Goal: Task Accomplishment & Management: Complete application form

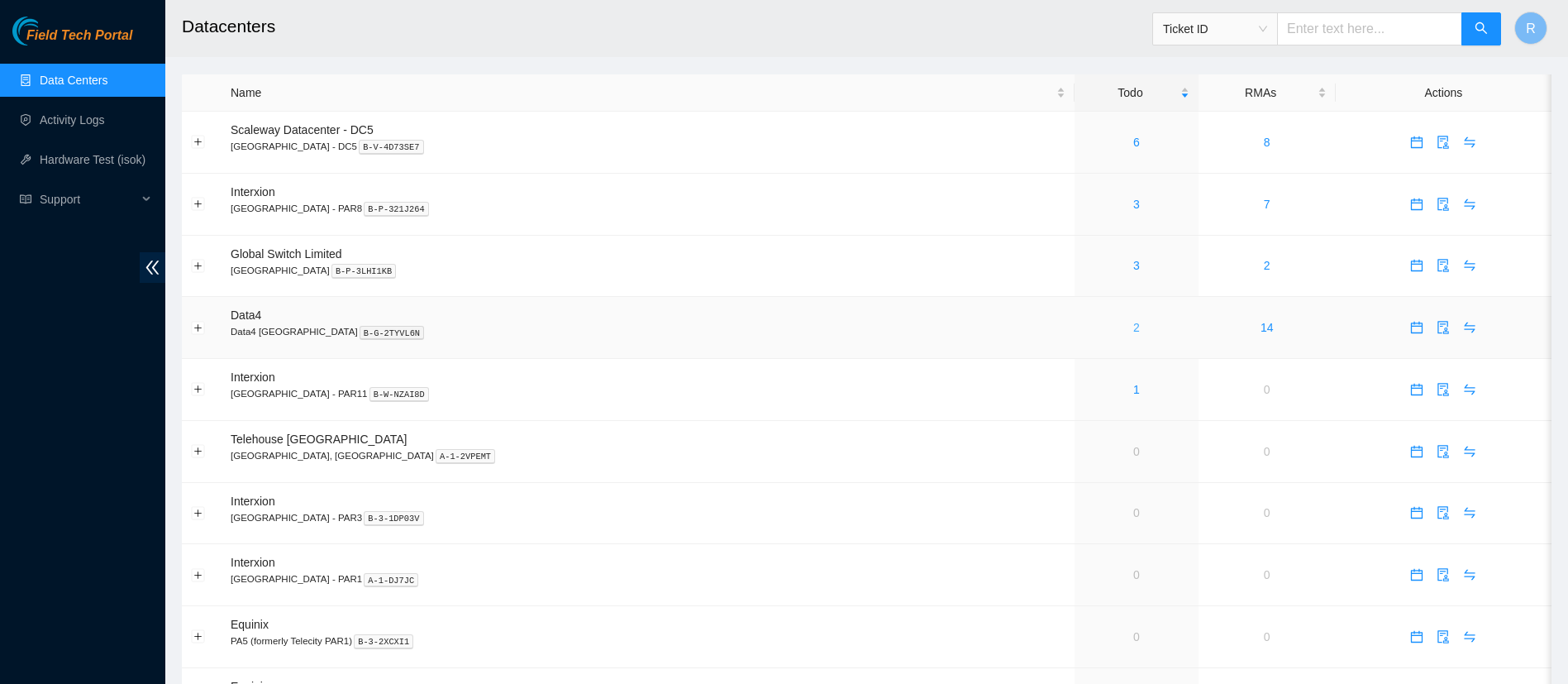
click at [1133, 326] on link "2" at bounding box center [1136, 328] width 7 height 14
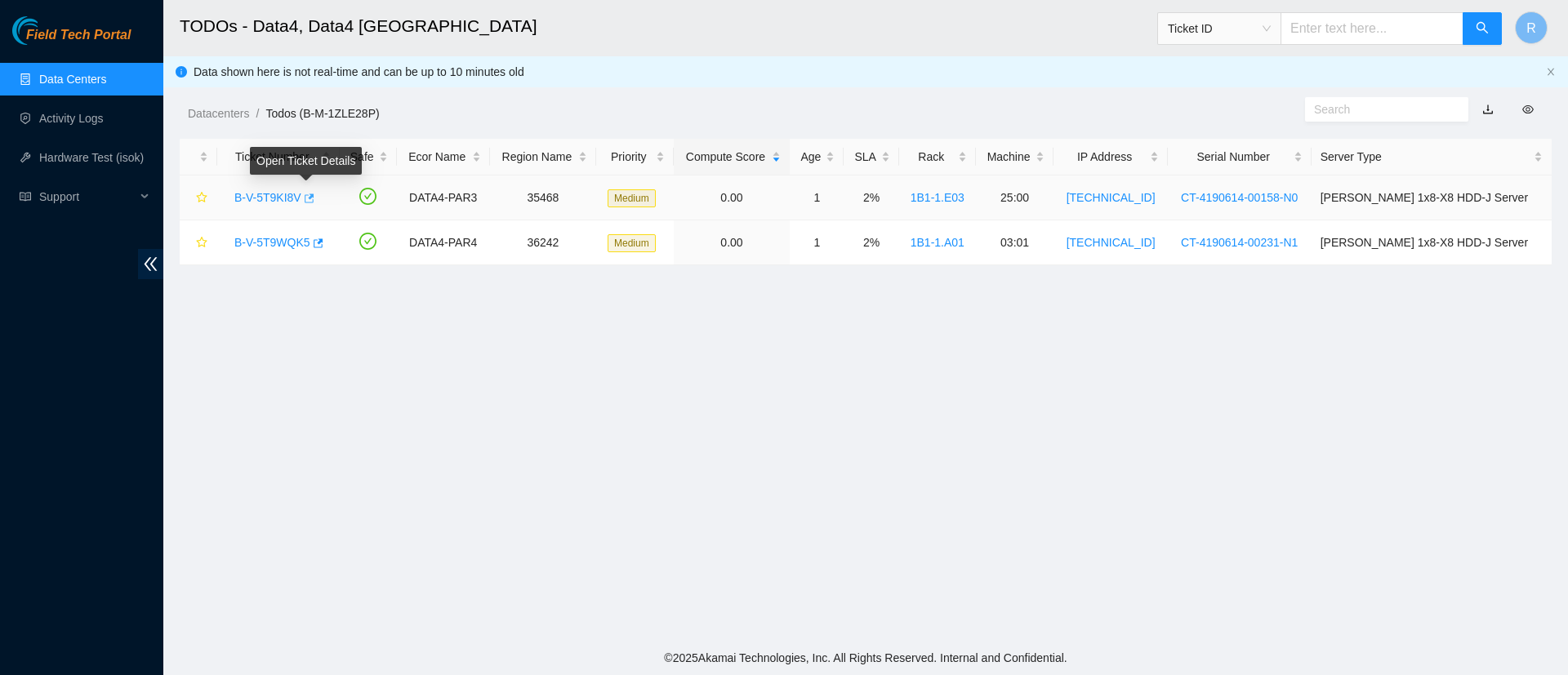
click at [302, 198] on icon "button" at bounding box center [308, 198] width 12 height 12
click at [271, 197] on link "B-V-5T9KI8V" at bounding box center [268, 198] width 67 height 13
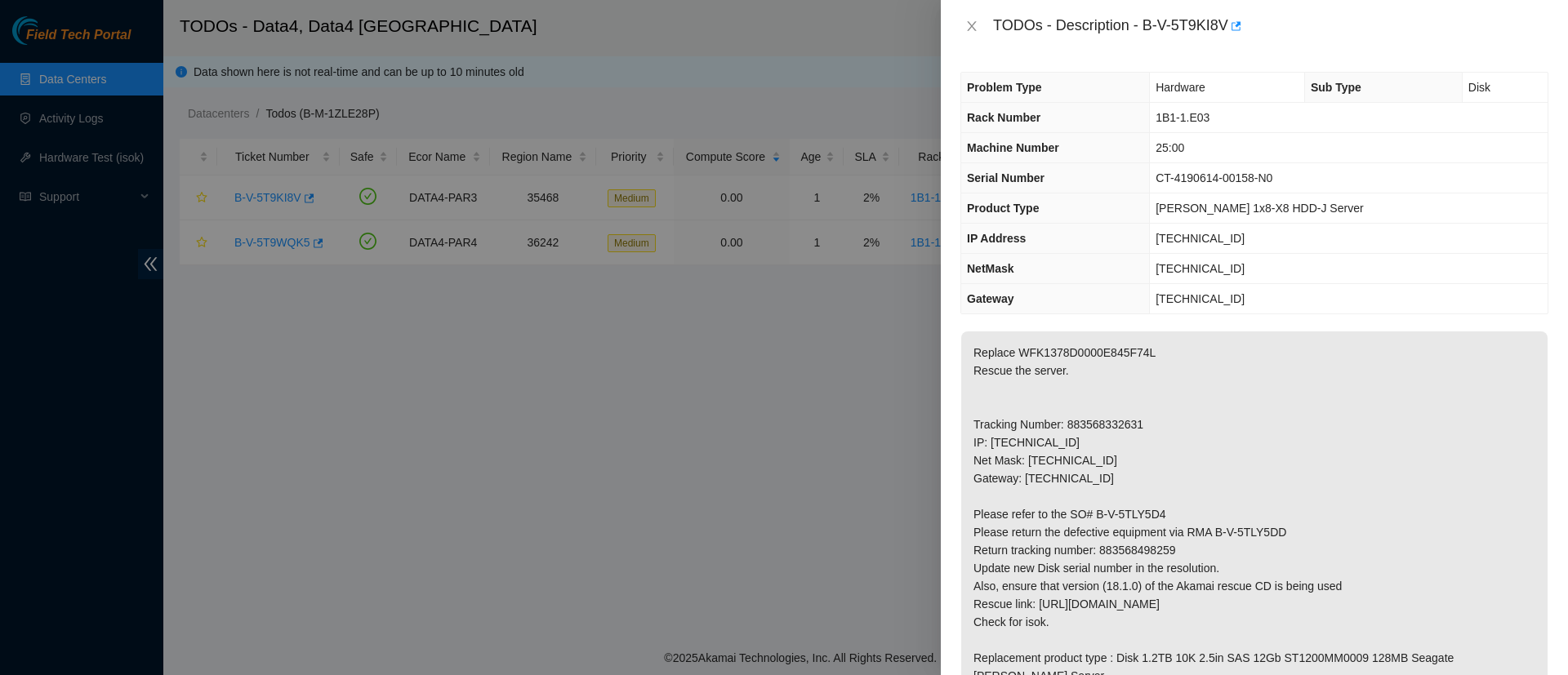
click at [1118, 212] on th "Product Type" at bounding box center [1056, 208] width 188 height 30
click at [973, 29] on icon "close" at bounding box center [972, 26] width 9 height 10
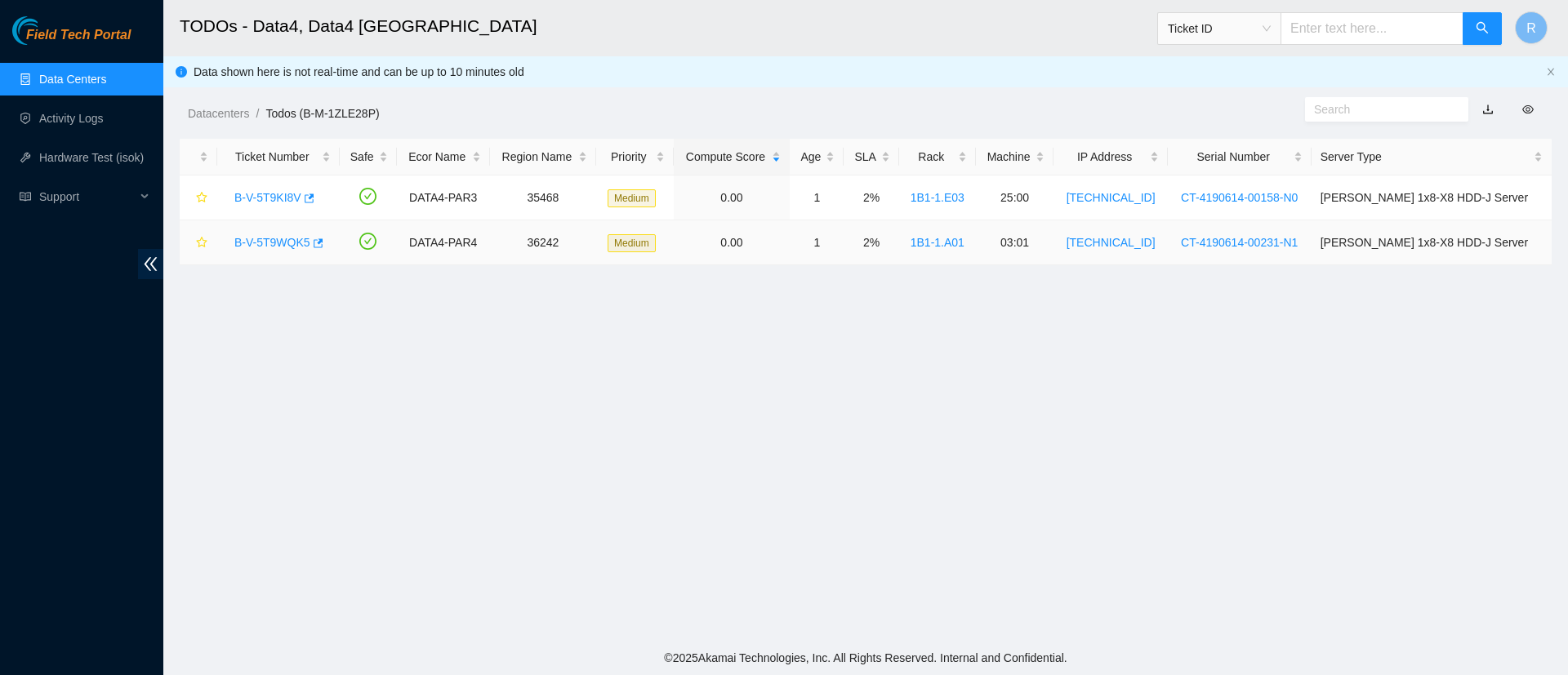
click at [271, 240] on link "B-V-5T9WQK5" at bounding box center [273, 243] width 76 height 13
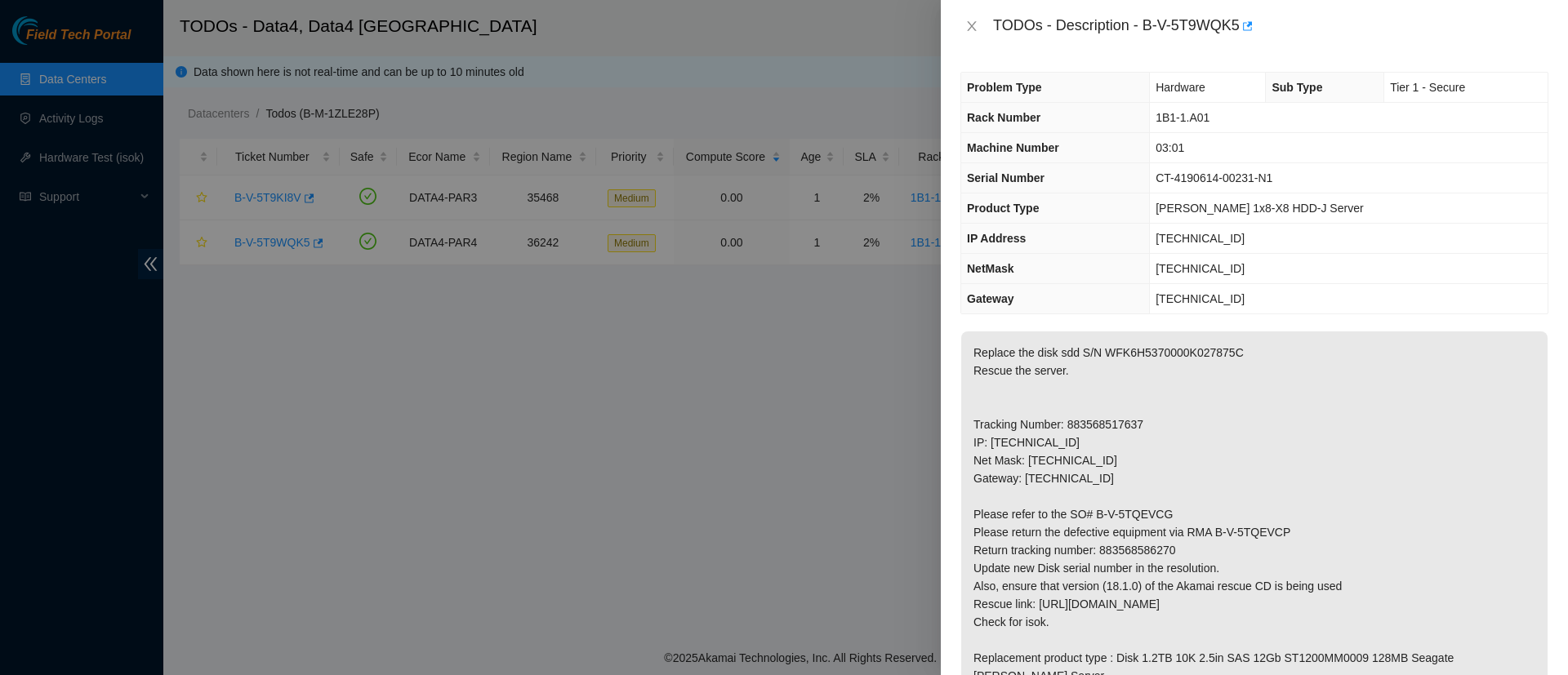
click at [977, 34] on div "TODOs - Description - B-V-5T9WQK5" at bounding box center [1254, 26] width 588 height 26
click at [976, 29] on icon "close" at bounding box center [972, 26] width 13 height 13
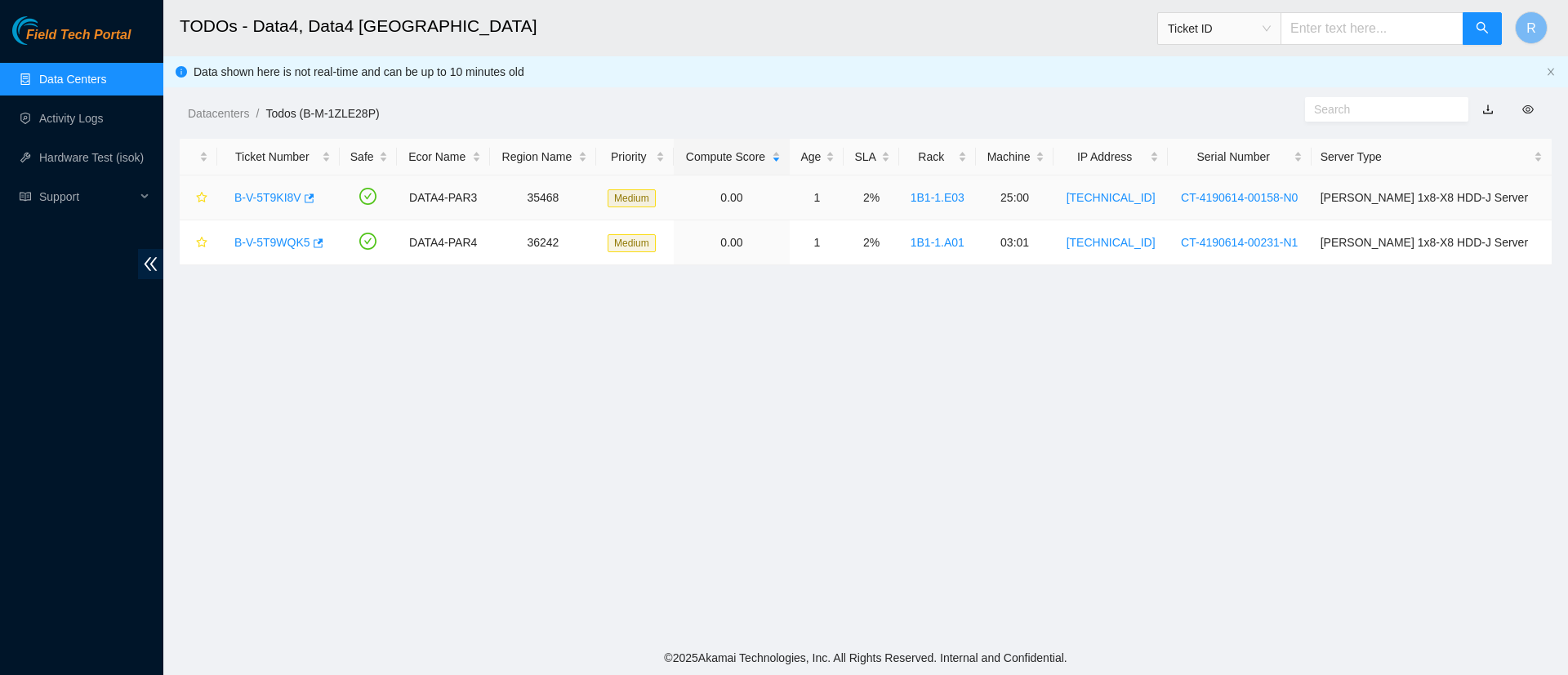
click at [267, 192] on link "B-V-5T9KI8V" at bounding box center [268, 198] width 67 height 13
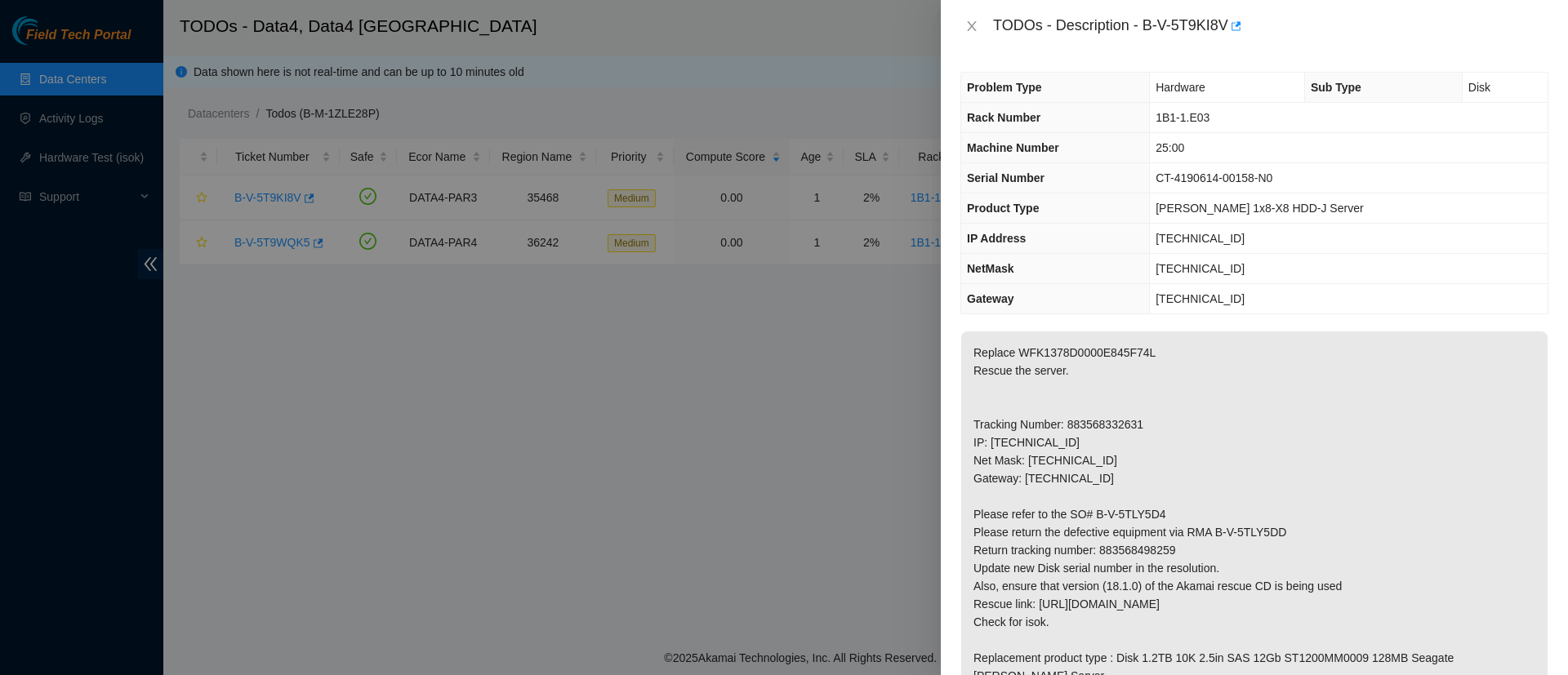
scroll to position [589, 0]
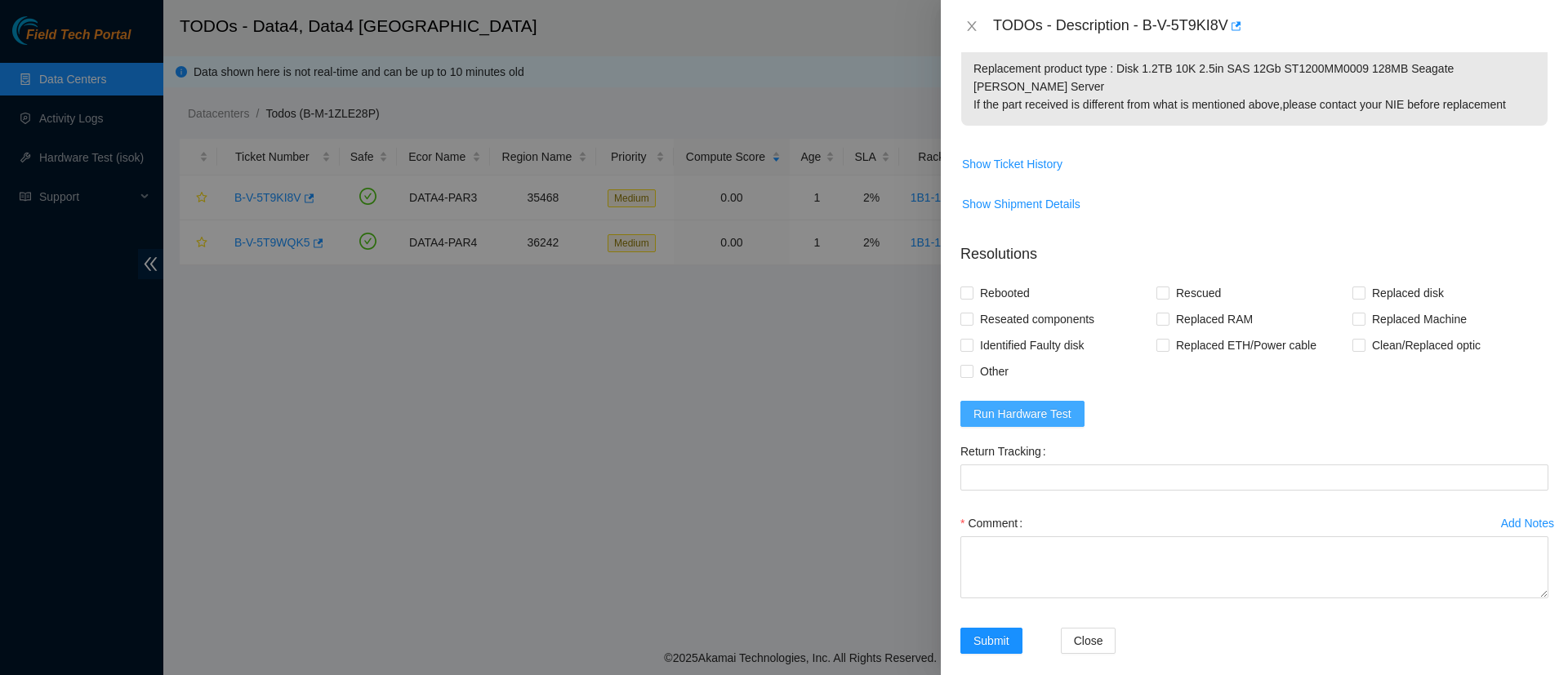
click at [1036, 405] on span "Run Hardware Test" at bounding box center [1022, 414] width 98 height 18
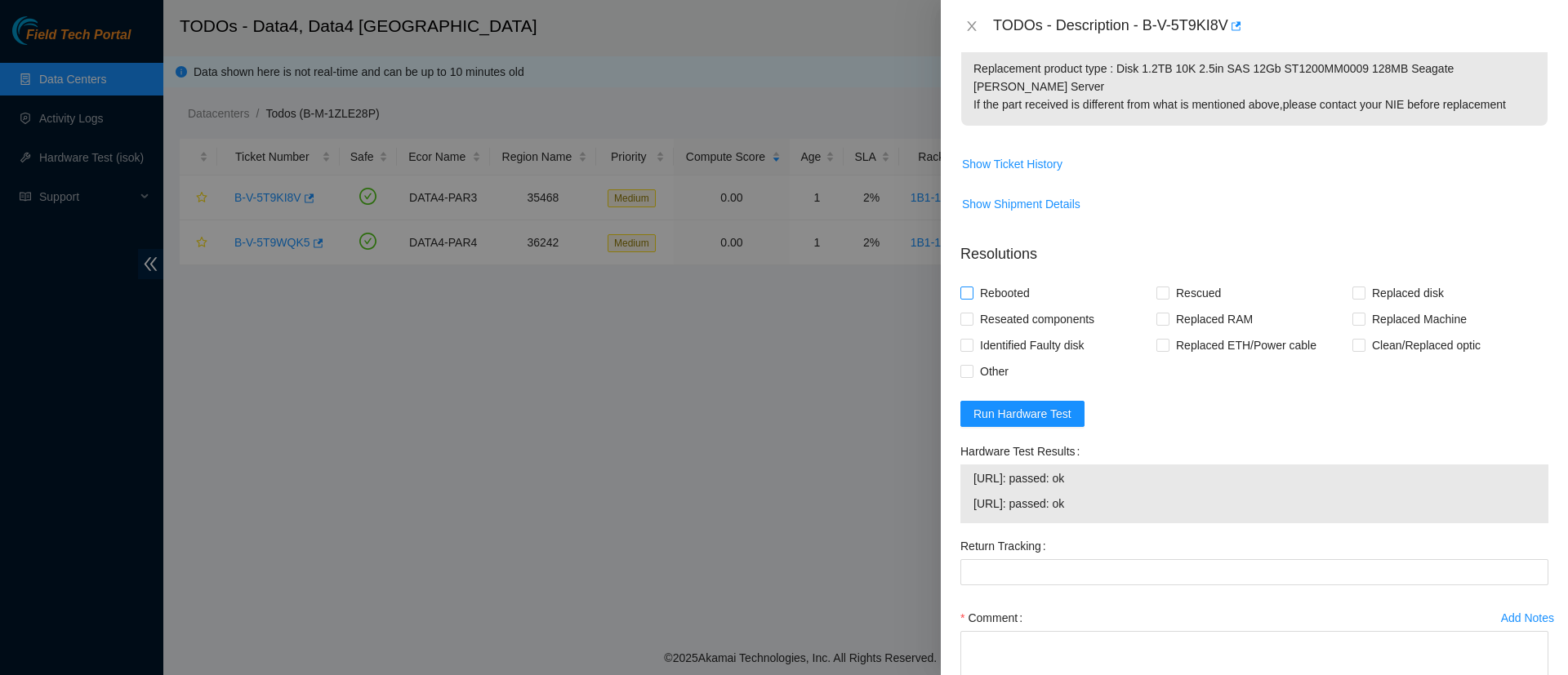
click at [966, 287] on span at bounding box center [967, 293] width 13 height 13
click at [966, 287] on input "Rebooted" at bounding box center [967, 293] width 12 height 12
checkbox input "true"
click at [1157, 287] on input "Rescued" at bounding box center [1163, 293] width 12 height 12
checkbox input "true"
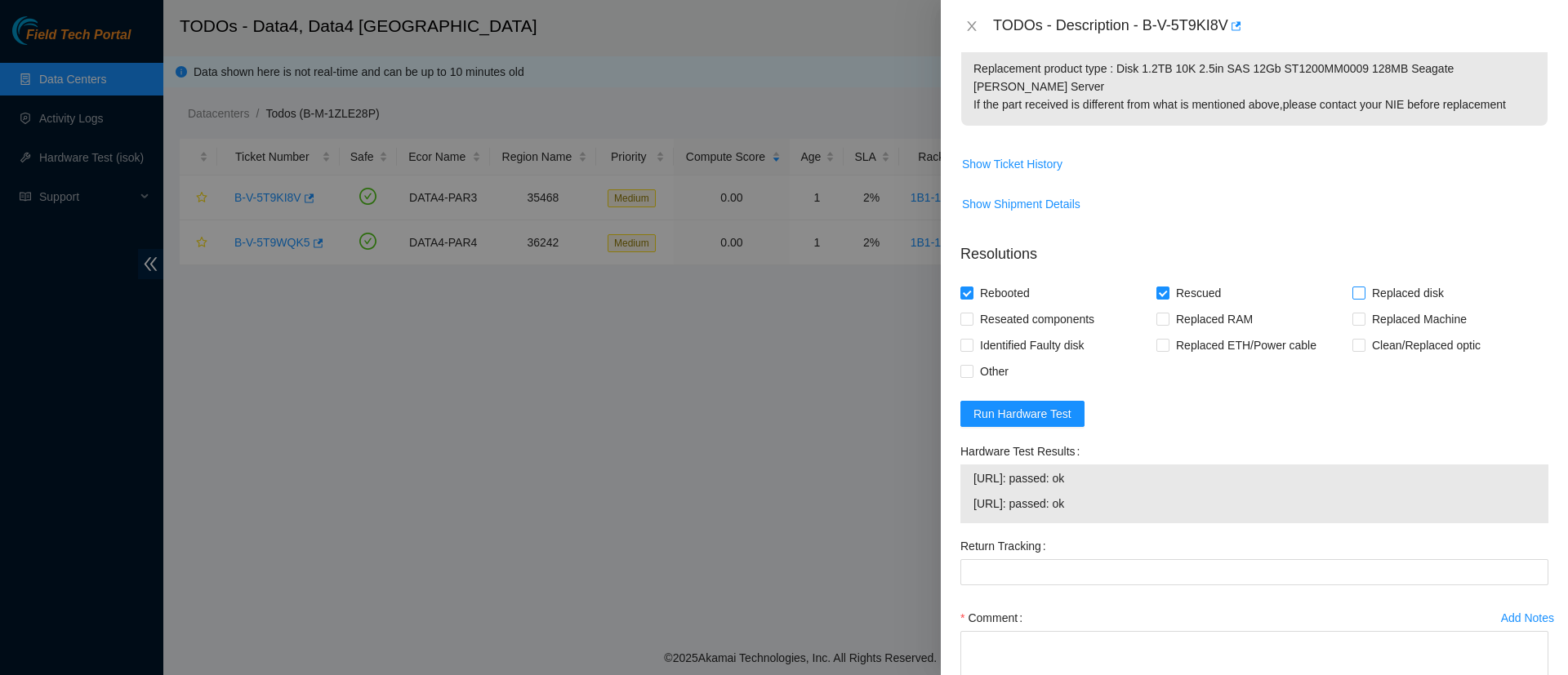
click at [1353, 287] on input "Replaced disk" at bounding box center [1359, 293] width 12 height 12
checkbox input "true"
click at [997, 559] on Tracking "Return Tracking" at bounding box center [1254, 572] width 588 height 26
paste Tracking "883568498259"
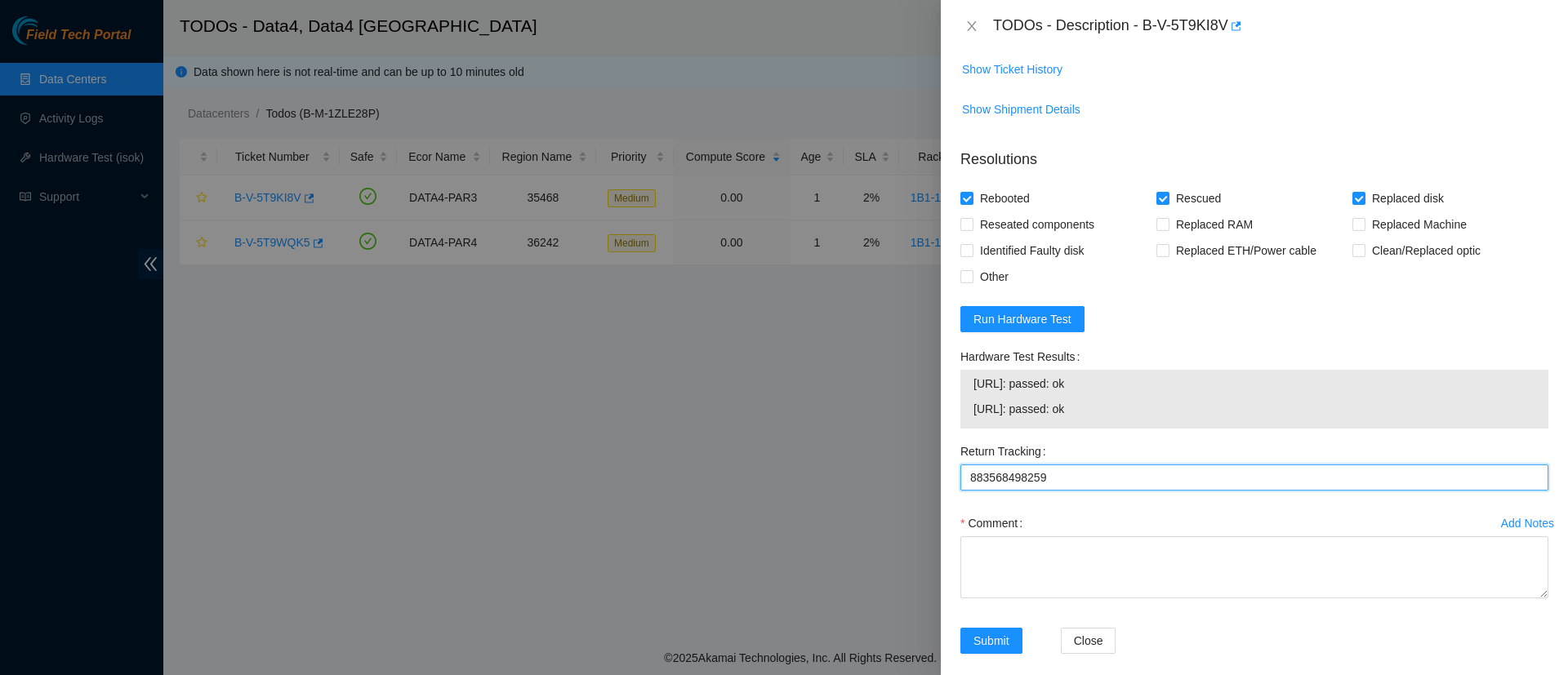
type Tracking "883568498259"
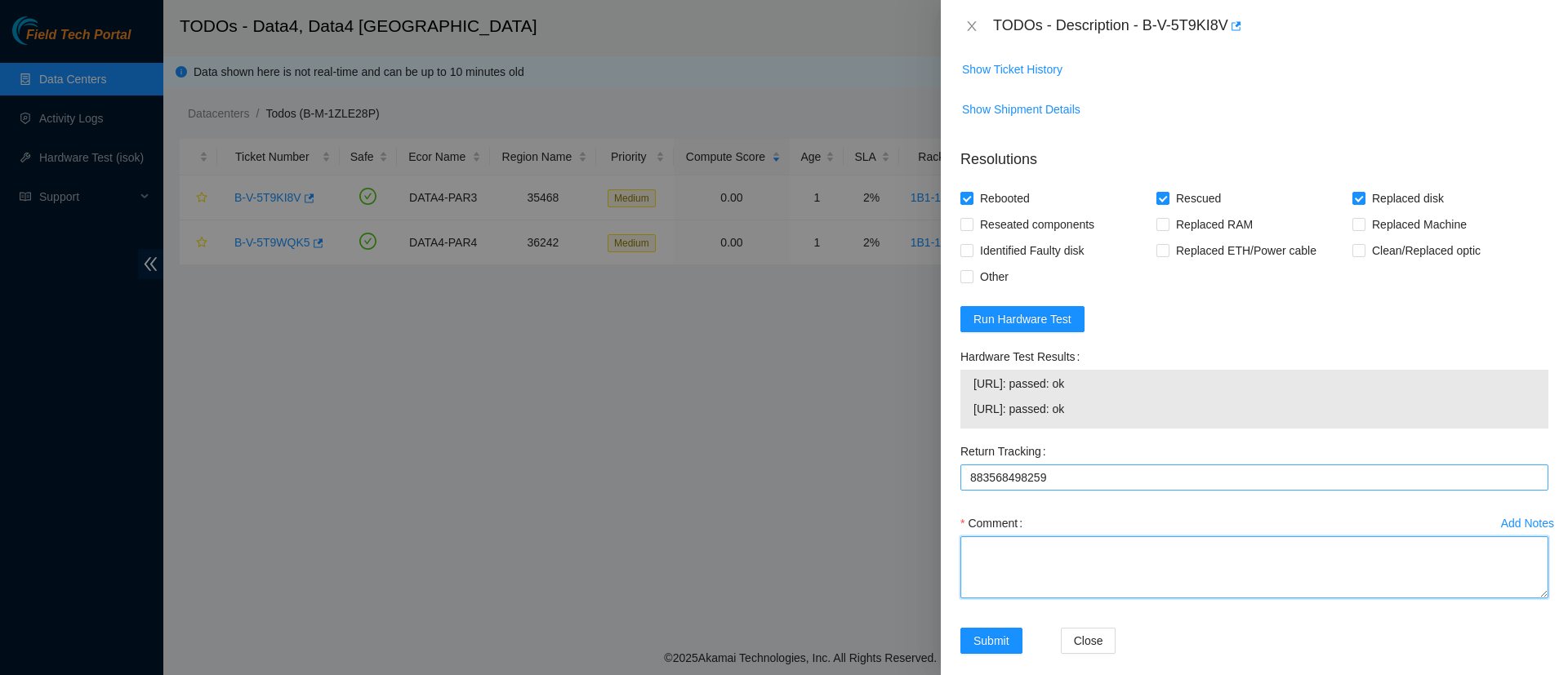
click at [997, 547] on textarea "Comment" at bounding box center [1254, 567] width 588 height 62
paste textarea "WFK1378D0000E845F74L"
paste textarea "WFKA8JJ7"
type textarea "Replaced WFK1378D0000E845F74L with WFKA8JJ7"
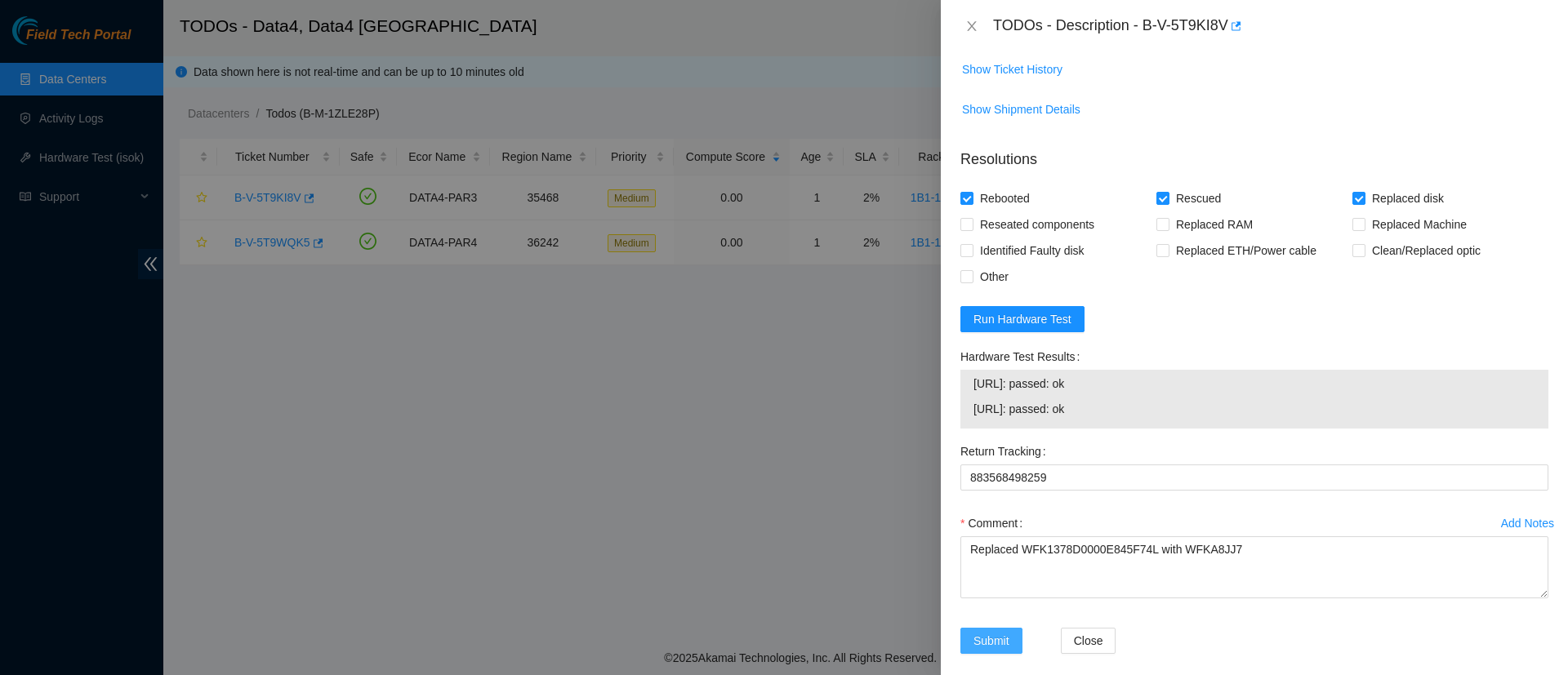
click at [983, 631] on span "Submit" at bounding box center [991, 640] width 36 height 18
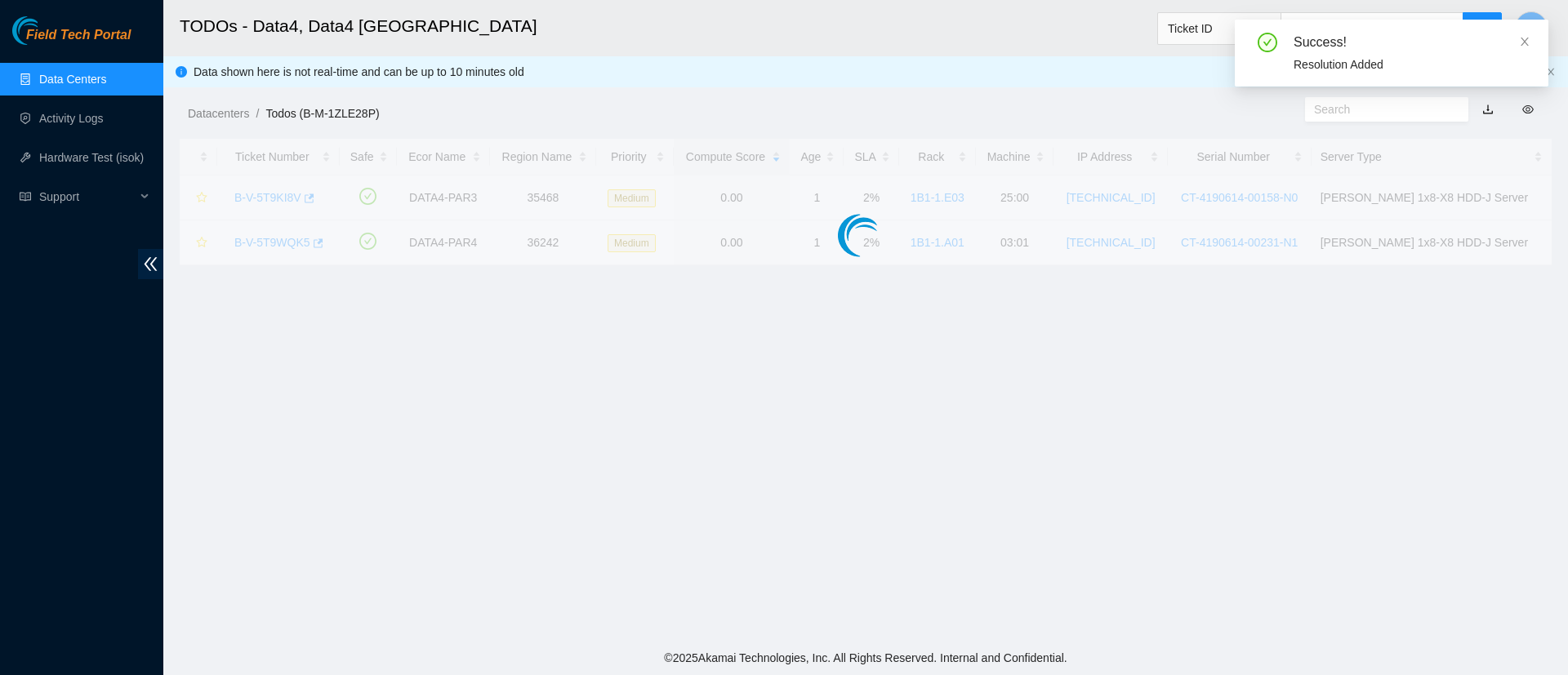
scroll to position [384, 0]
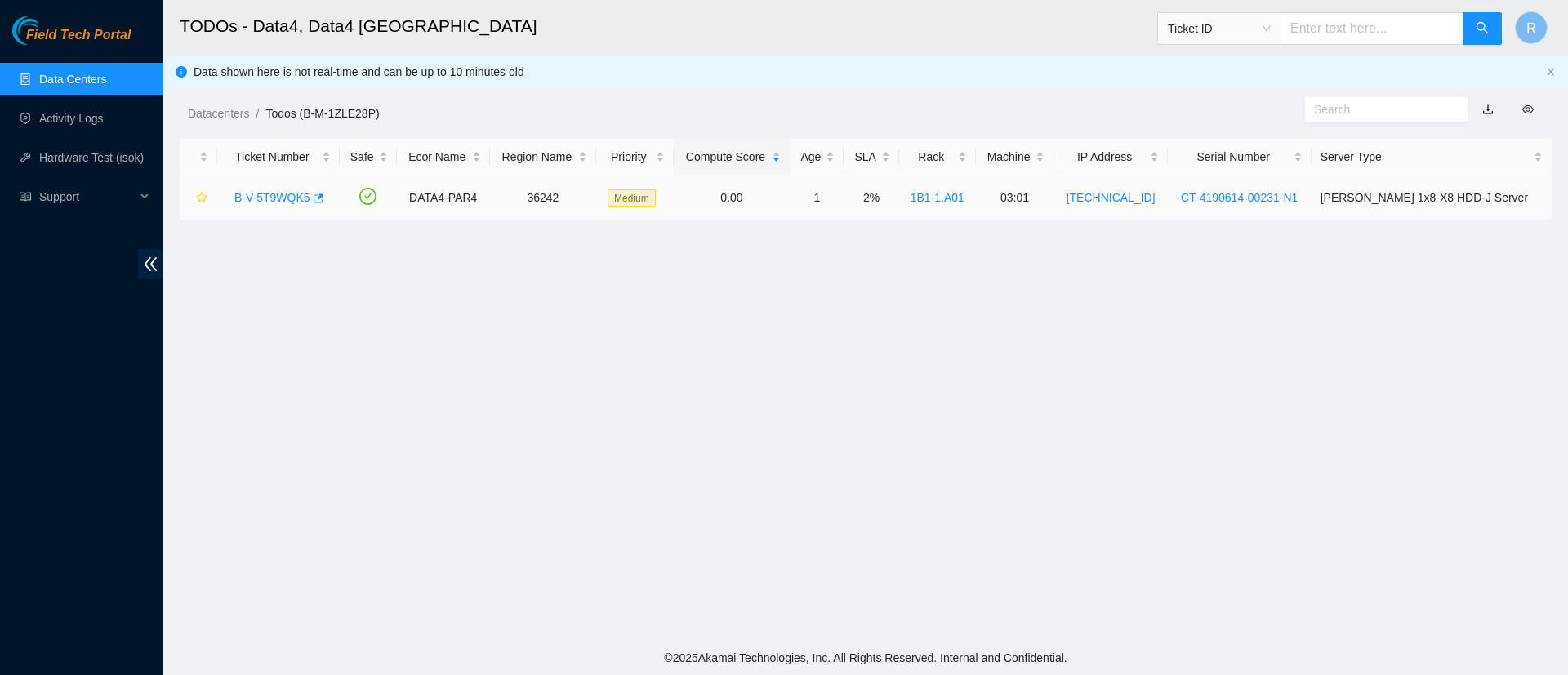
click at [283, 203] on link "B-V-5T9WQK5" at bounding box center [273, 198] width 76 height 13
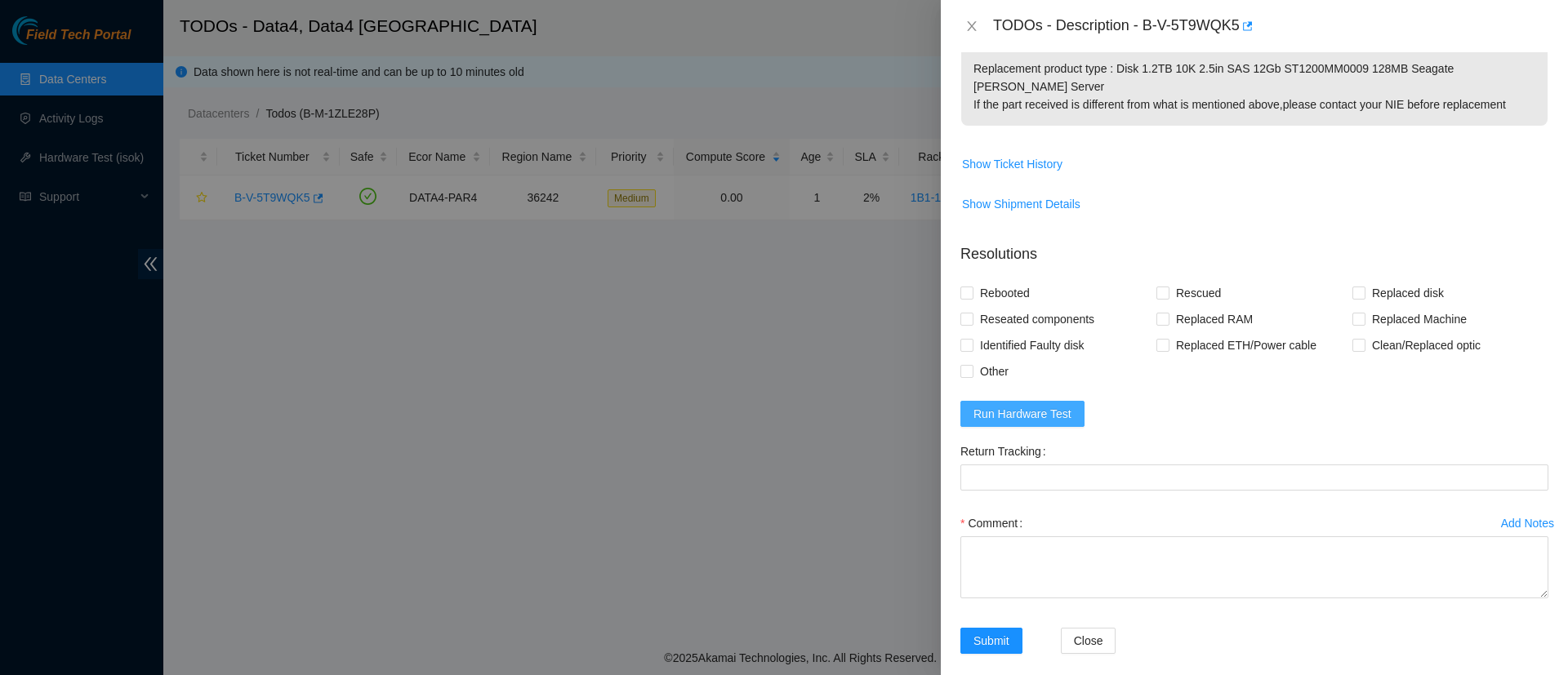
click at [1014, 405] on span "Run Hardware Test" at bounding box center [1022, 414] width 98 height 18
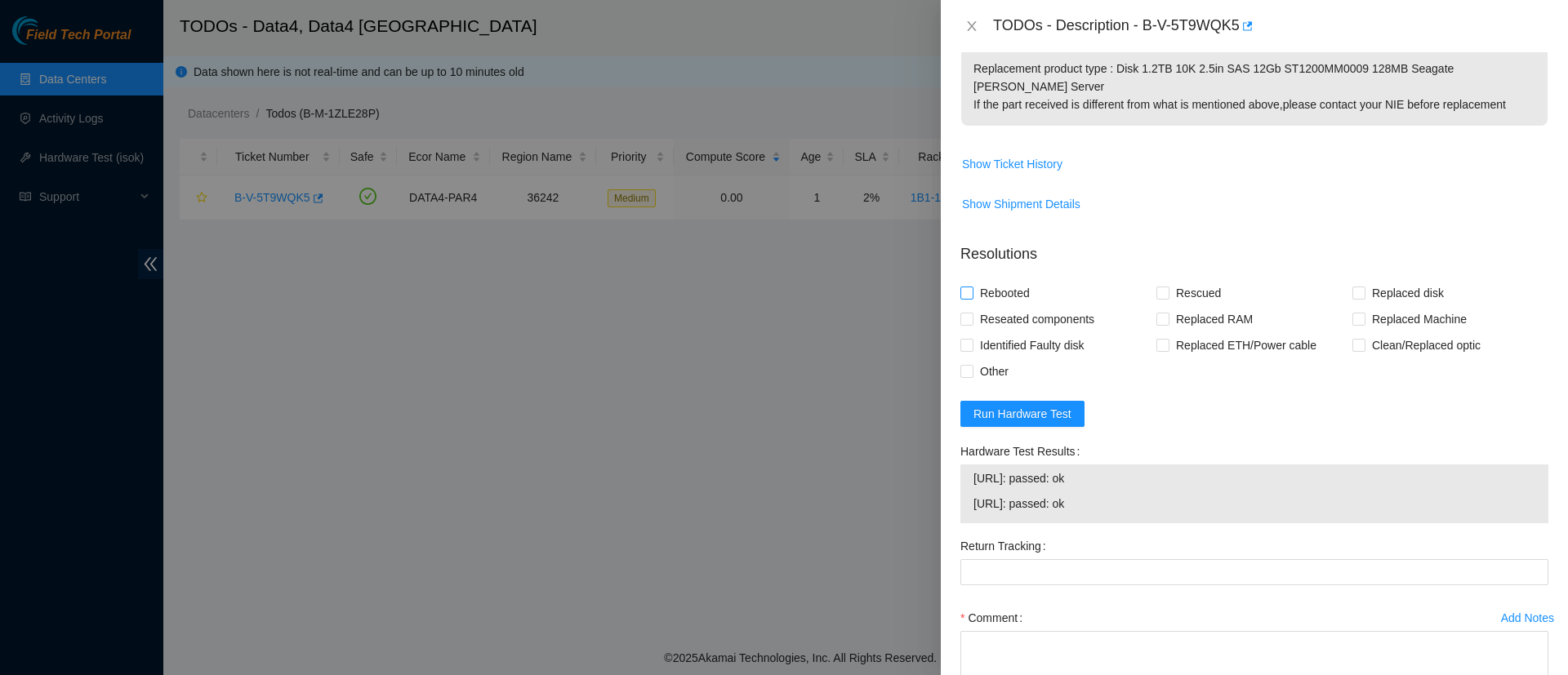
click at [969, 287] on input "Rebooted" at bounding box center [967, 293] width 12 height 12
checkbox input "true"
click at [1163, 287] on span at bounding box center [1163, 293] width 13 height 13
click at [1163, 287] on input "Rescued" at bounding box center [1163, 293] width 12 height 12
checkbox input "true"
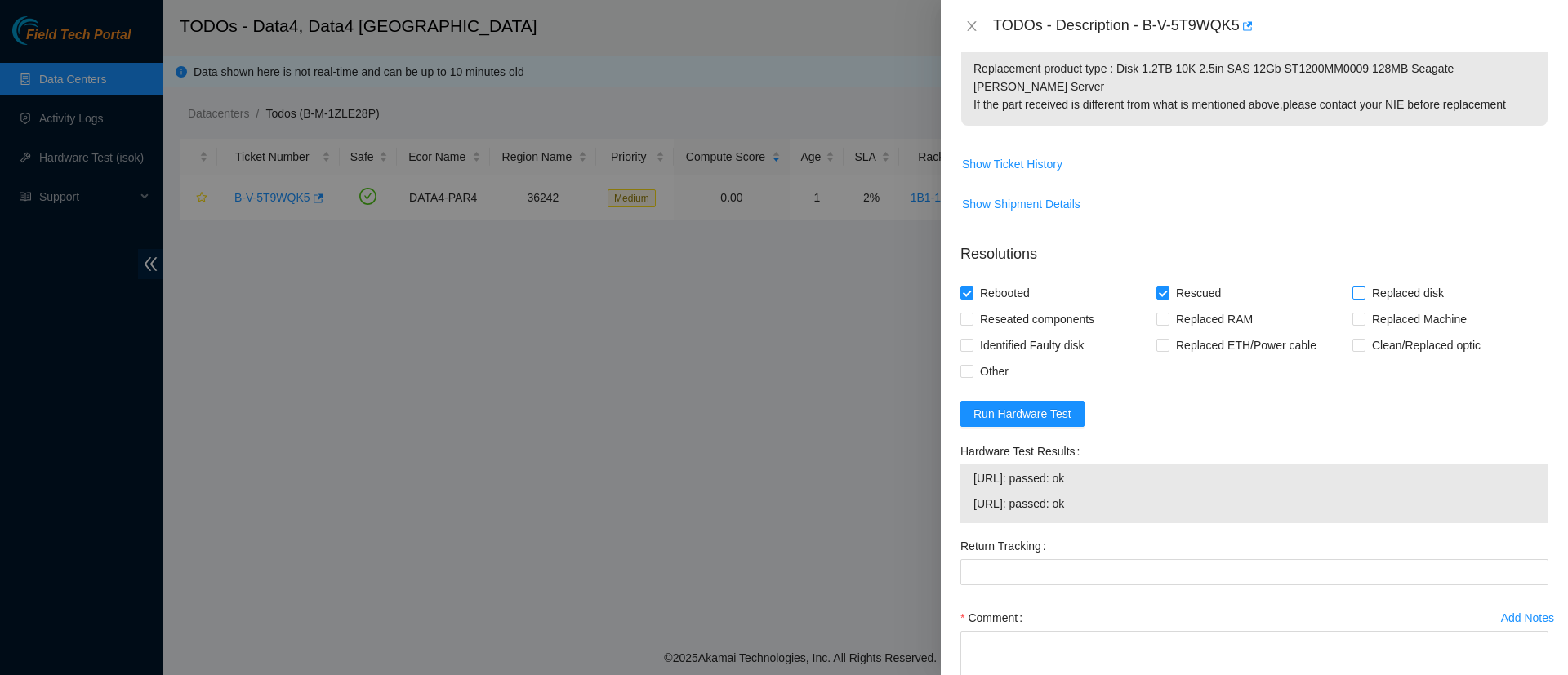
click at [1353, 287] on input "Replaced disk" at bounding box center [1359, 293] width 12 height 12
checkbox input "true"
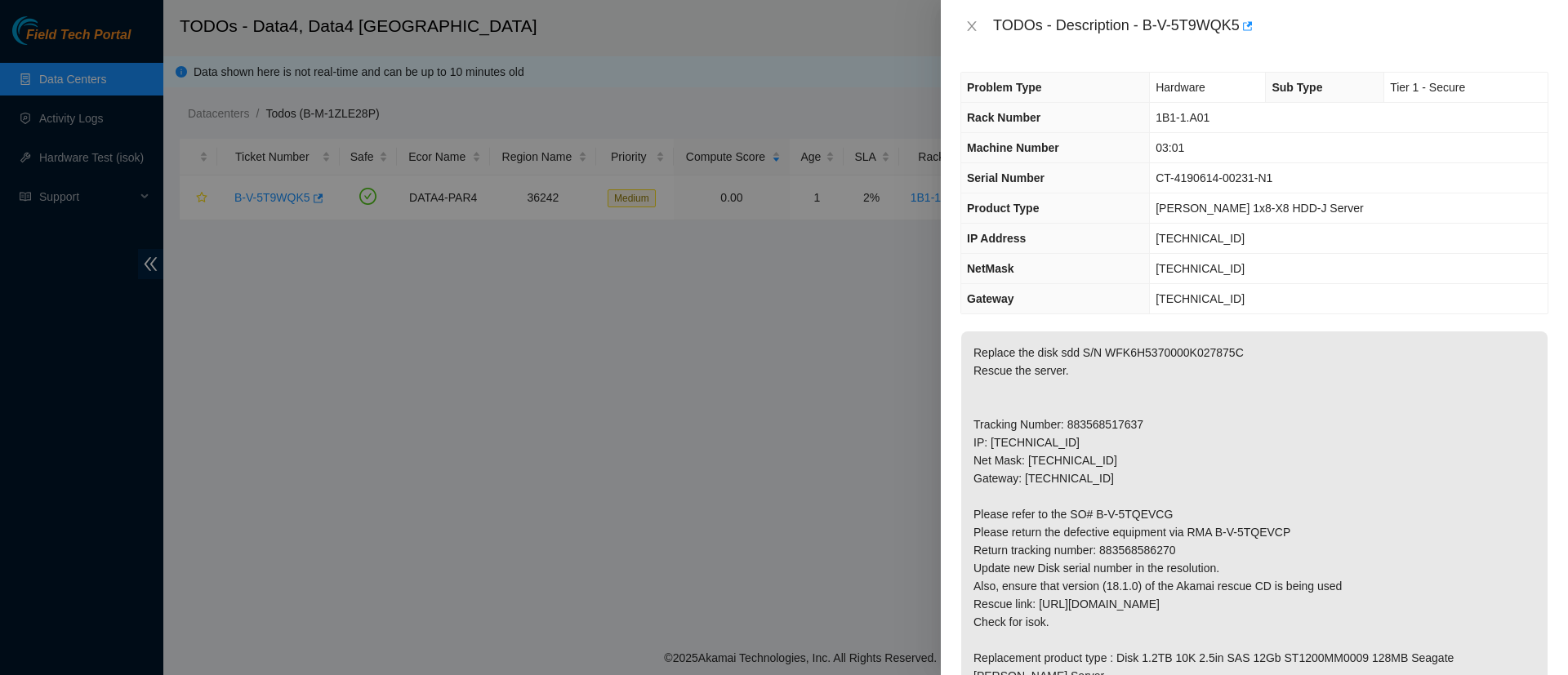
scroll to position [684, 0]
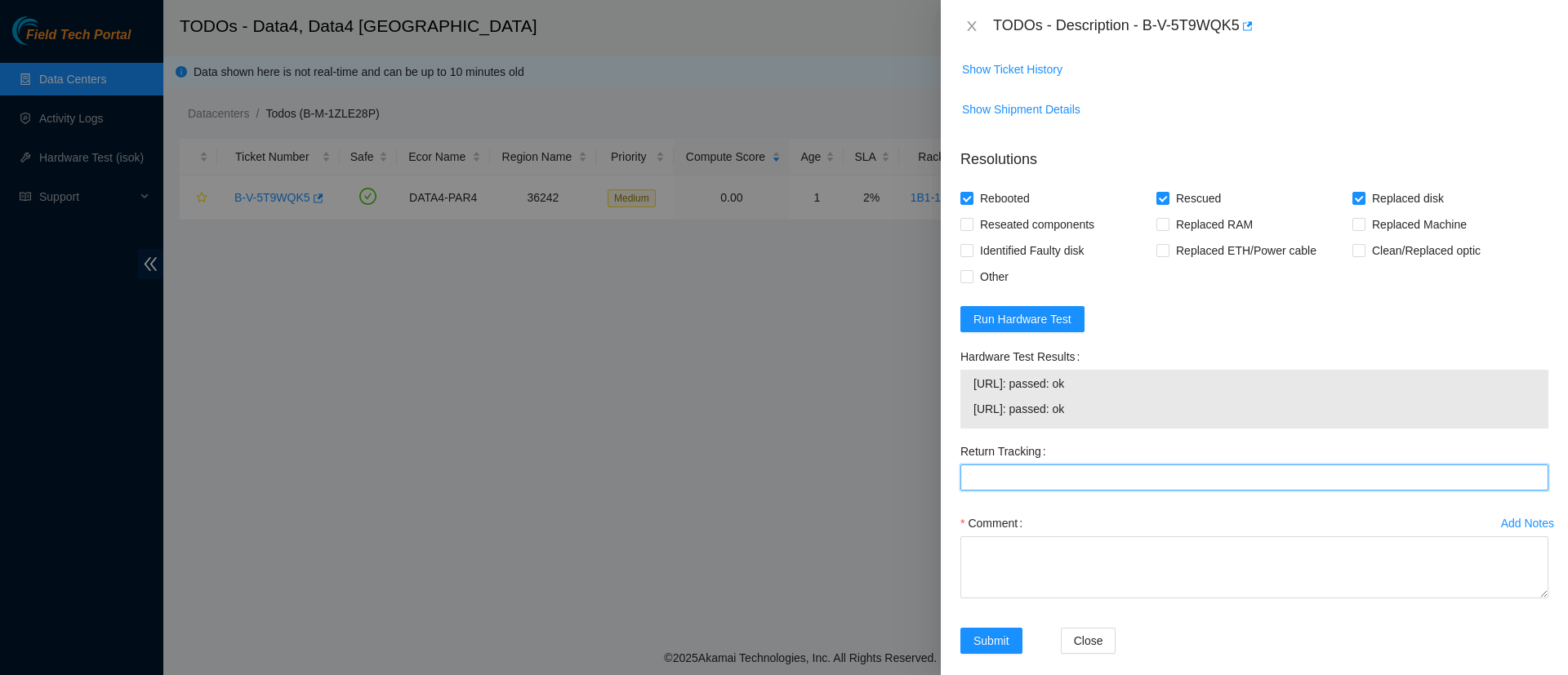
click at [1000, 472] on Tracking "Return Tracking" at bounding box center [1254, 477] width 588 height 26
paste Tracking "883568586270"
type Tracking "883568586270"
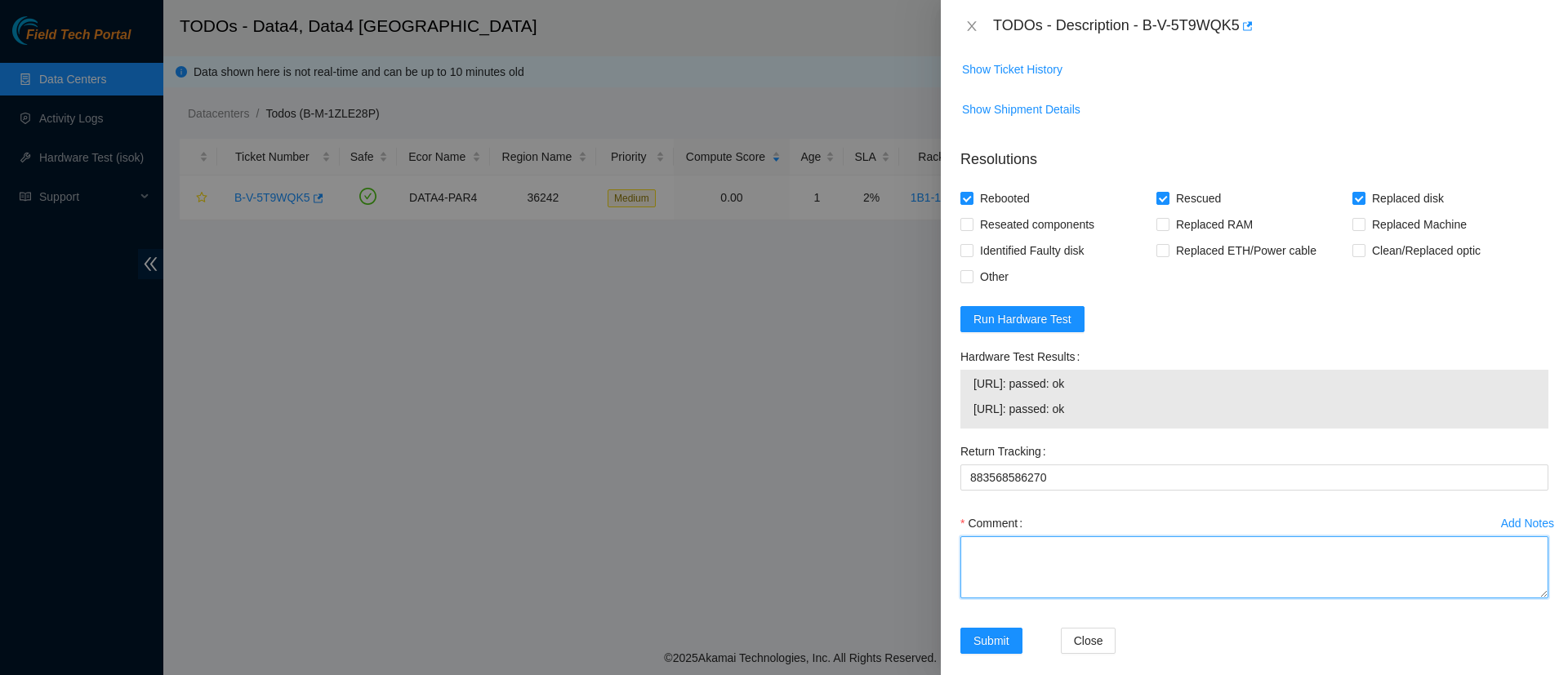
click at [1003, 547] on textarea "Comment" at bounding box center [1254, 567] width 588 height 62
paste textarea "WFK6H5370000K027875C"
paste textarea "WFKA9N86"
type textarea "Replaced WFK6H5370000K027875C with WFKA9N86"
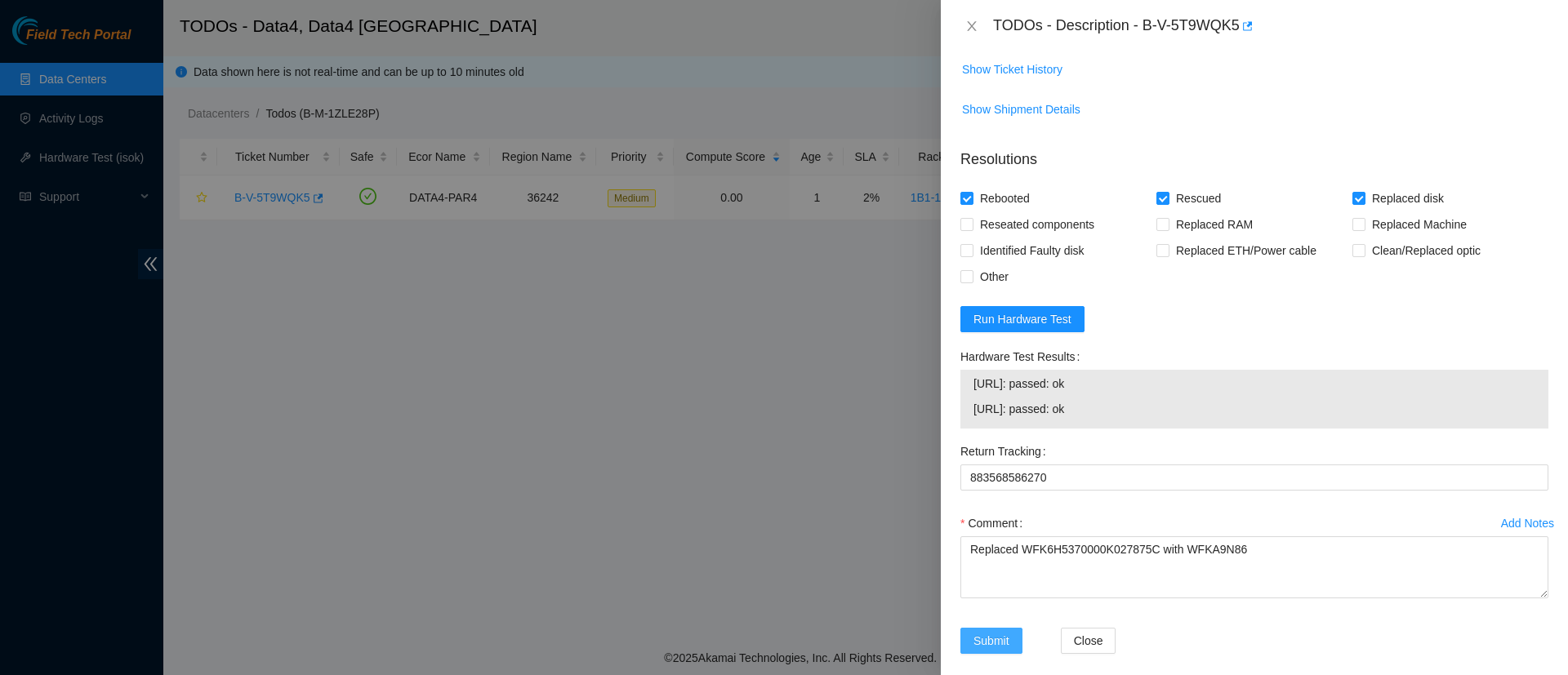
click at [980, 631] on span "Submit" at bounding box center [991, 640] width 36 height 18
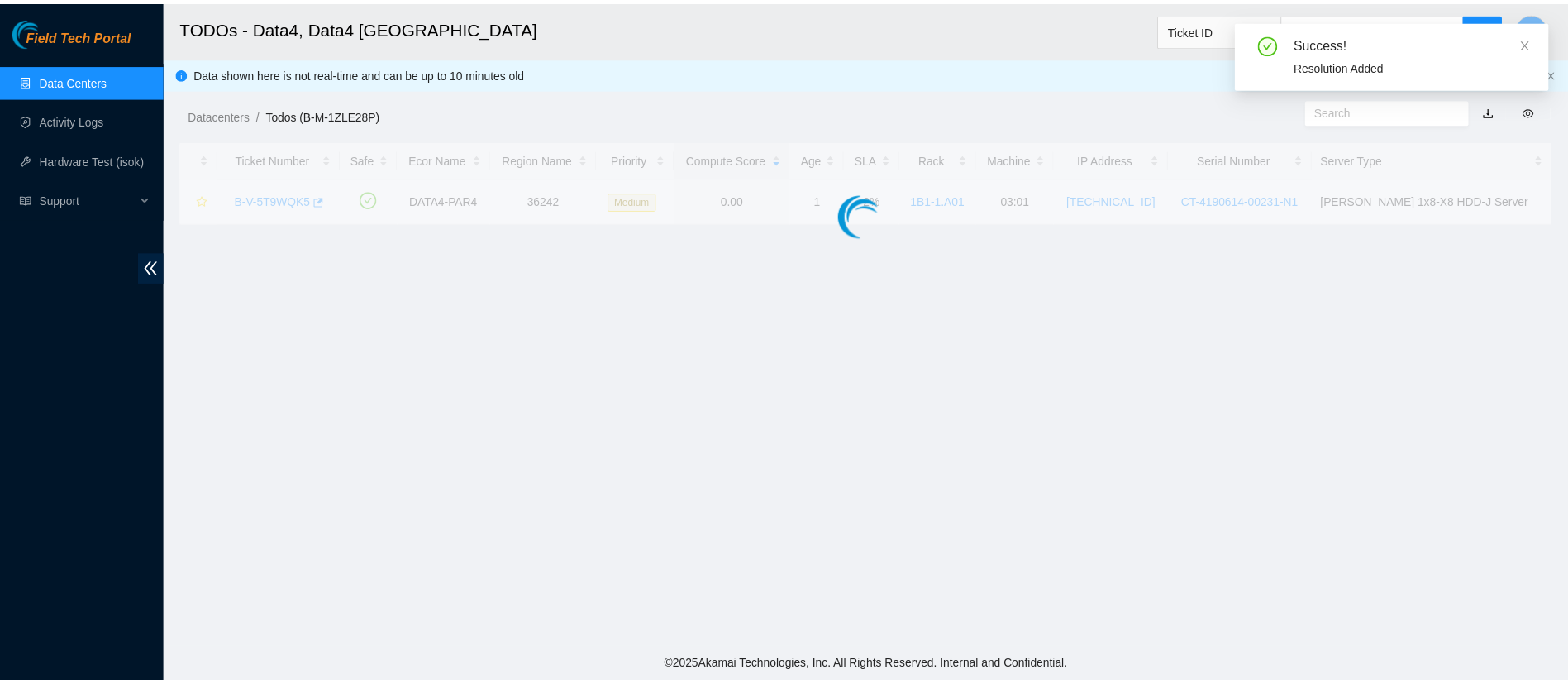
scroll to position [389, 0]
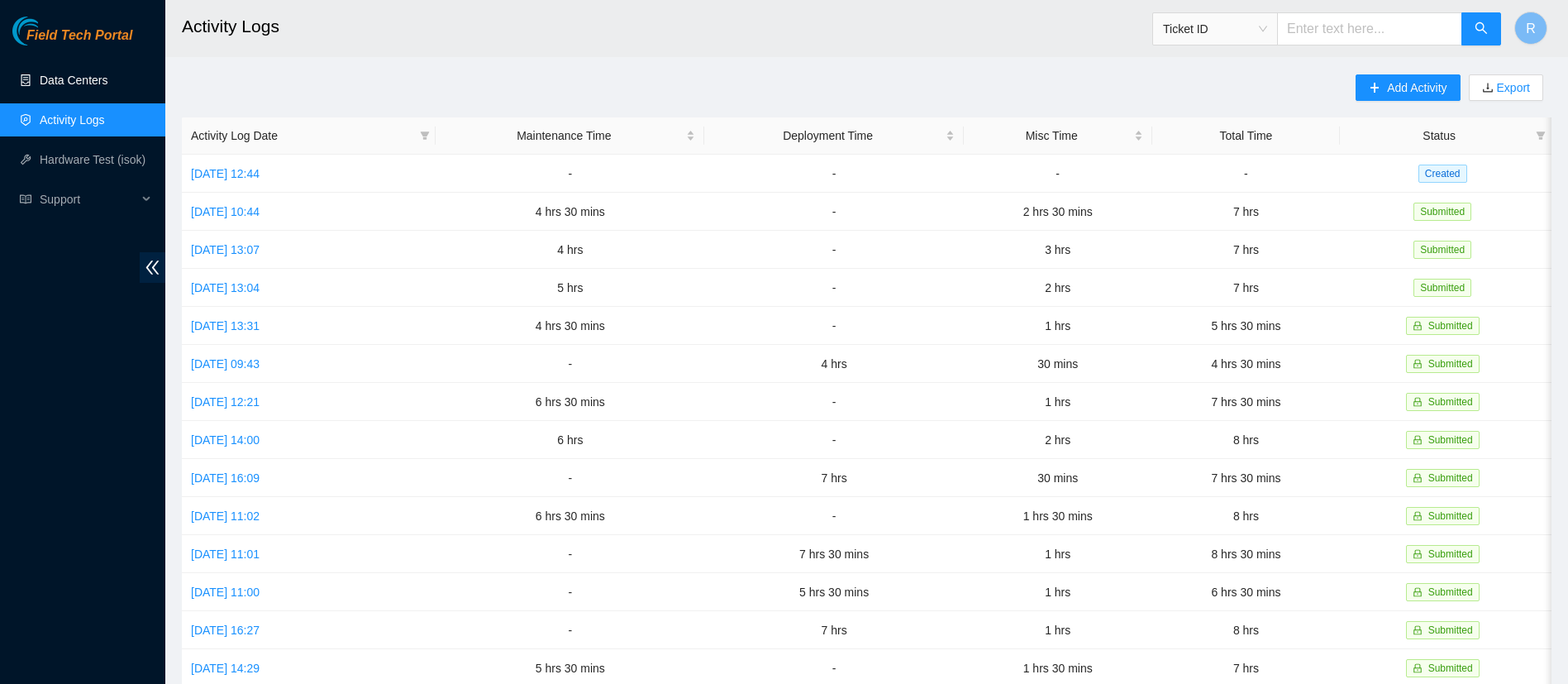
click at [77, 79] on link "Data Centers" at bounding box center [74, 80] width 68 height 14
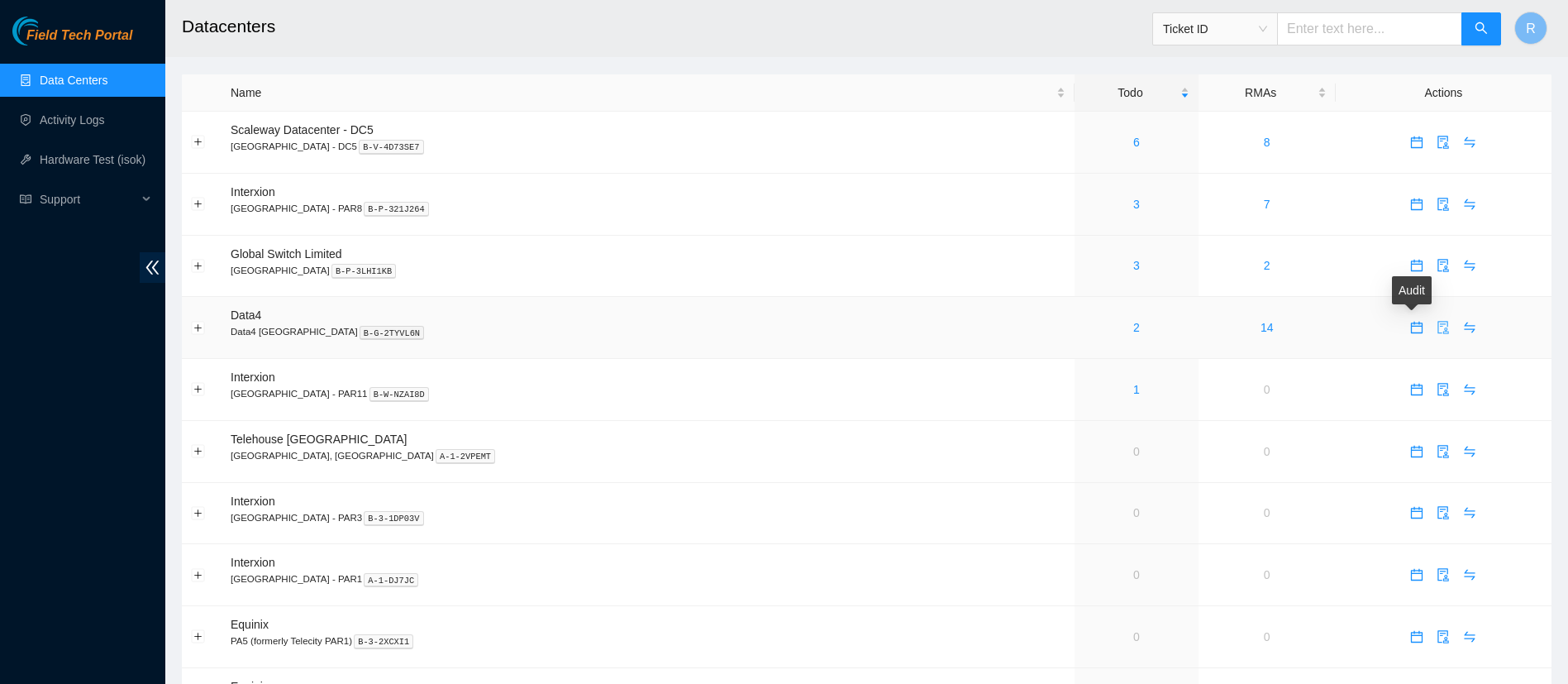
click at [1430, 319] on button "button" at bounding box center [1443, 327] width 26 height 26
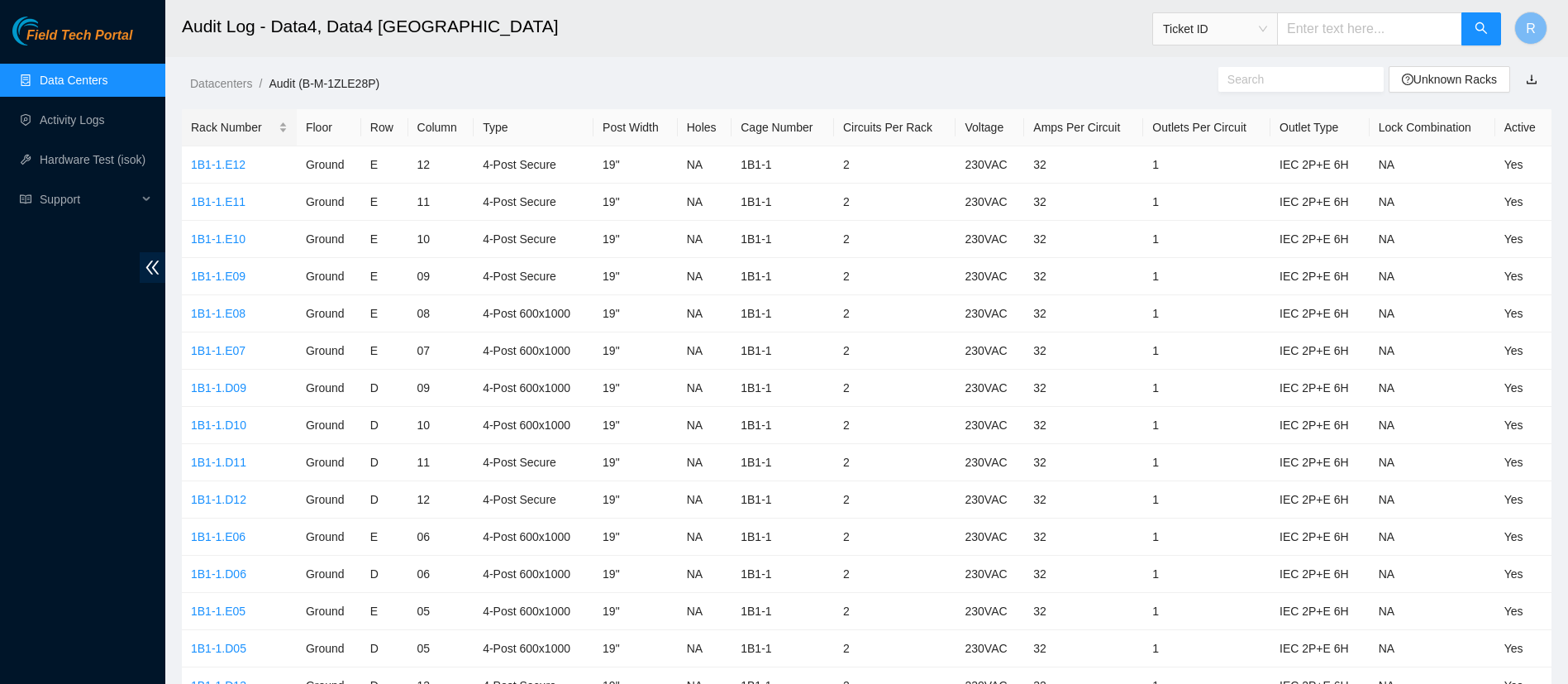
click at [247, 129] on div "Rack Number" at bounding box center [239, 127] width 97 height 18
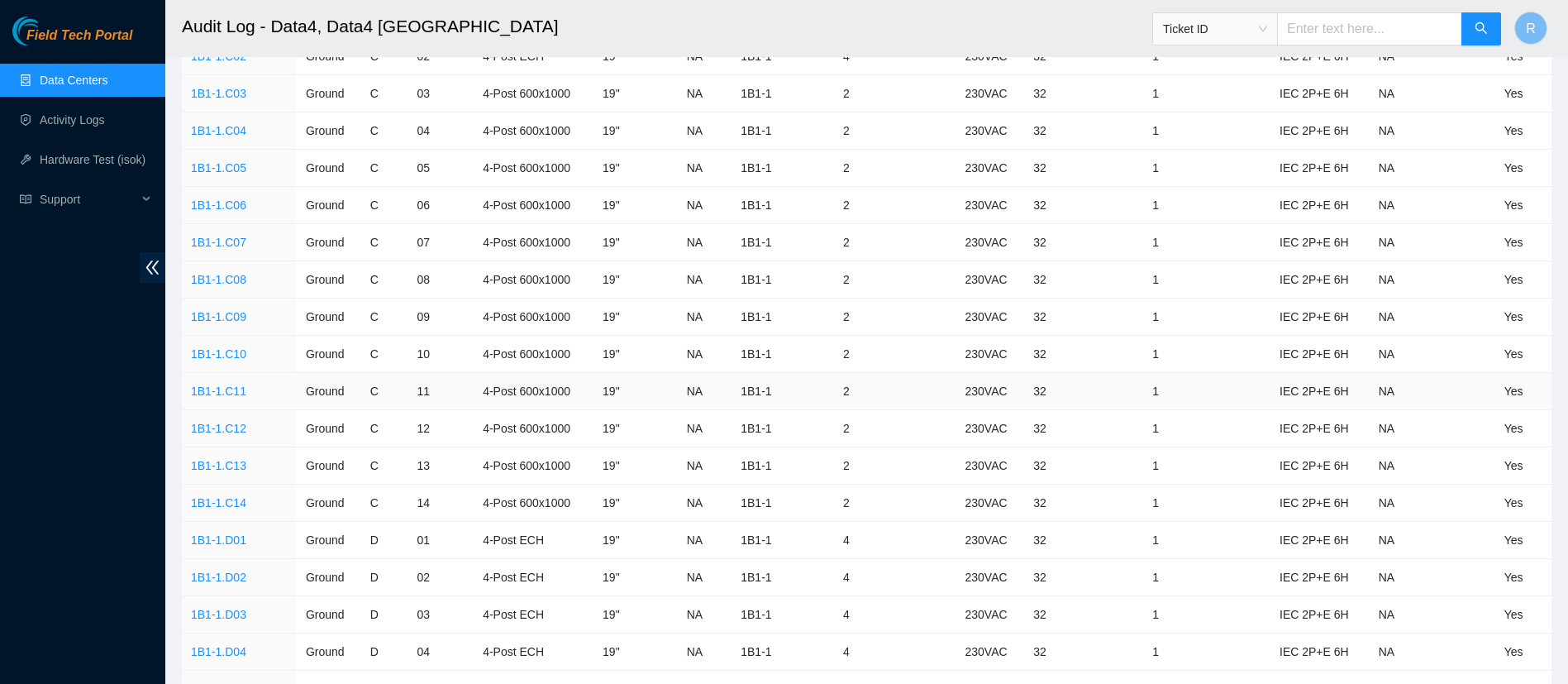
scroll to position [2156, 0]
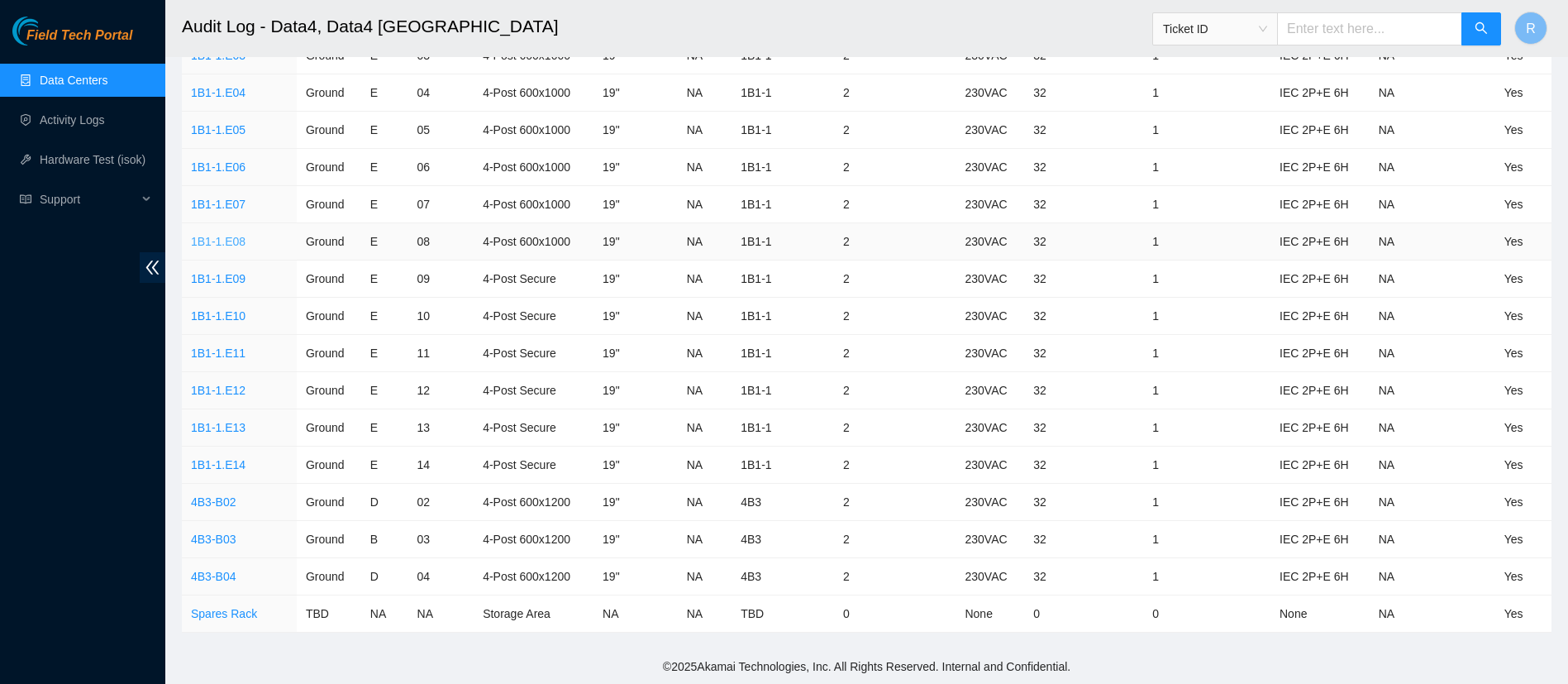
click at [236, 239] on link "1B1-1.E08" at bounding box center [218, 242] width 54 height 14
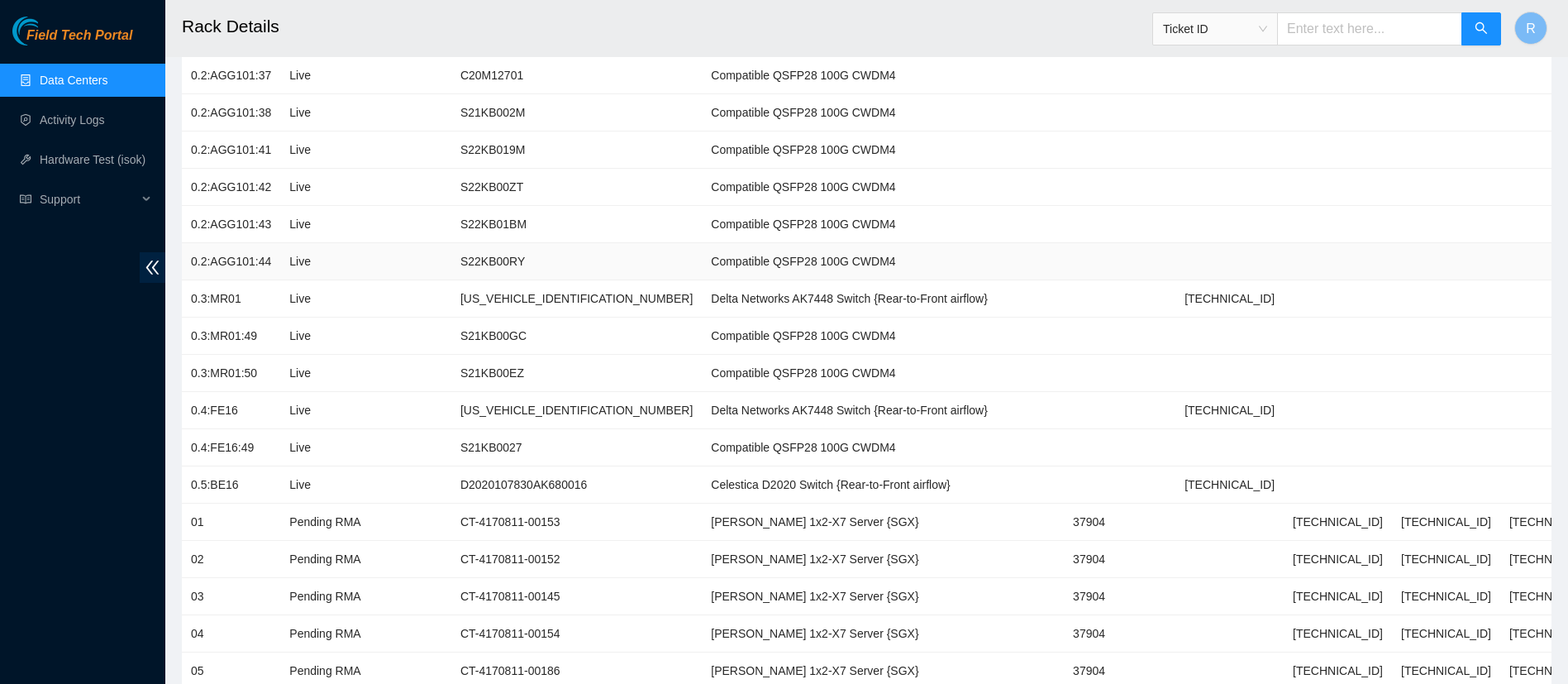
scroll to position [2460, 0]
